Goal: Find specific fact

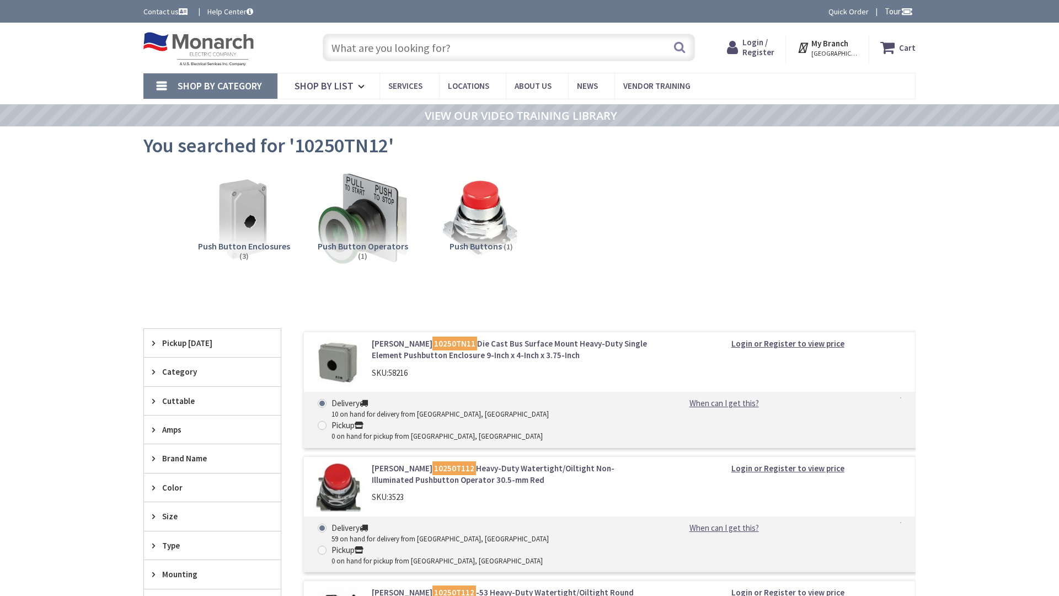
type input "Cash Rd, [GEOGRAPHIC_DATA], [GEOGRAPHIC_DATA]"
